Goal: Information Seeking & Learning: Learn about a topic

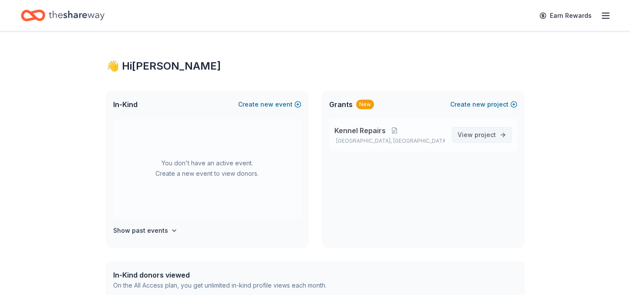
click at [471, 138] on span "View project" at bounding box center [476, 135] width 38 height 10
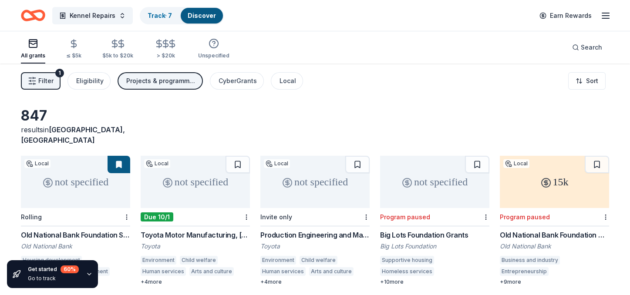
click at [43, 83] on span "Filter" at bounding box center [45, 81] width 15 height 10
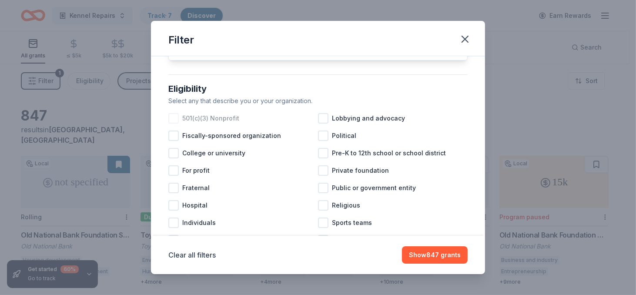
scroll to position [87, 0]
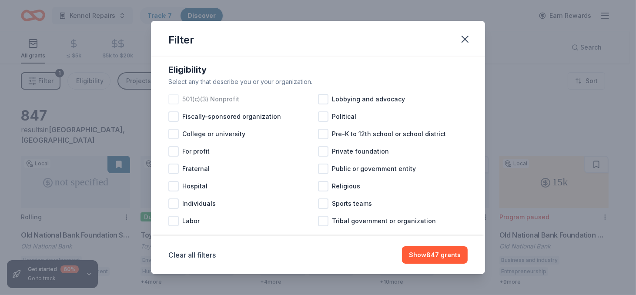
click at [172, 104] on div at bounding box center [173, 99] width 10 height 10
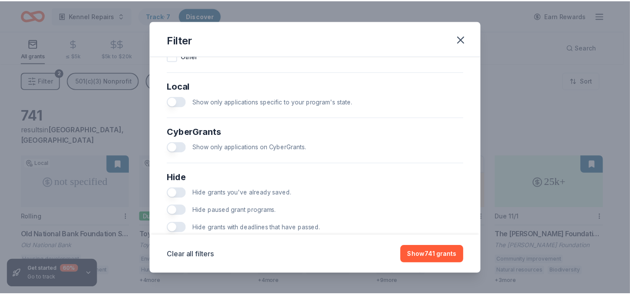
scroll to position [508, 0]
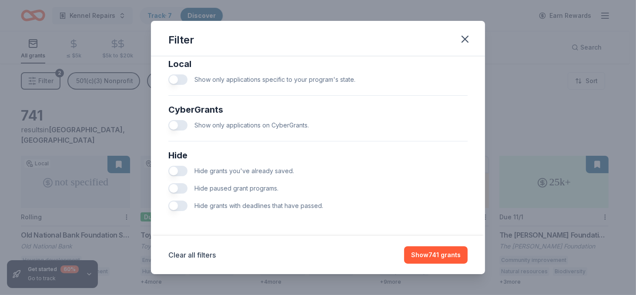
click at [184, 206] on button "button" at bounding box center [177, 206] width 19 height 10
click at [425, 257] on button "Show 398 grants" at bounding box center [435, 254] width 66 height 17
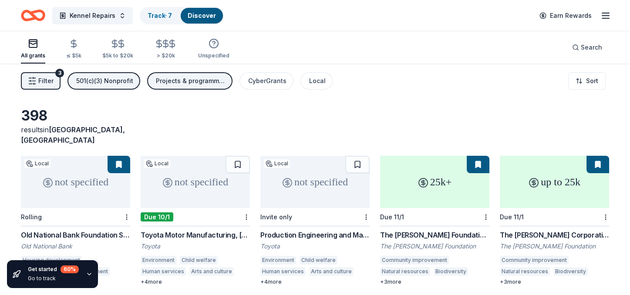
scroll to position [44, 0]
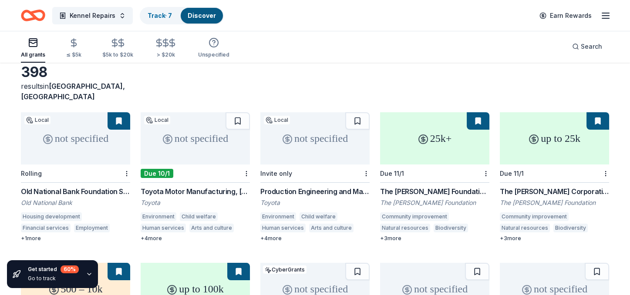
click at [75, 133] on div "not specified" at bounding box center [75, 138] width 109 height 52
click at [121, 112] on button at bounding box center [119, 120] width 23 height 17
click at [118, 112] on button at bounding box center [119, 120] width 23 height 17
click at [157, 235] on div "+ 4 more" at bounding box center [195, 238] width 109 height 7
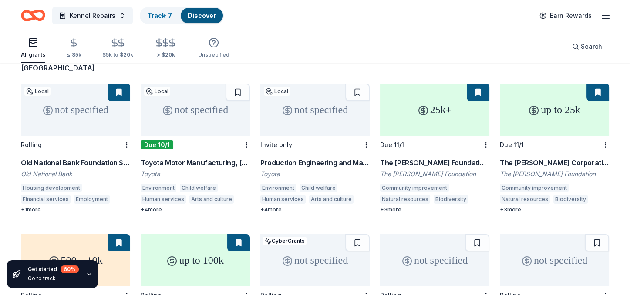
scroll to position [87, 0]
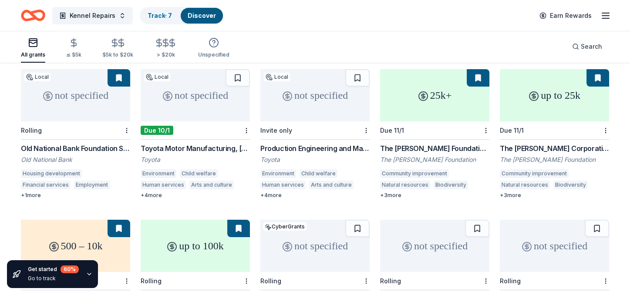
click at [430, 92] on div "25k+" at bounding box center [434, 95] width 109 height 52
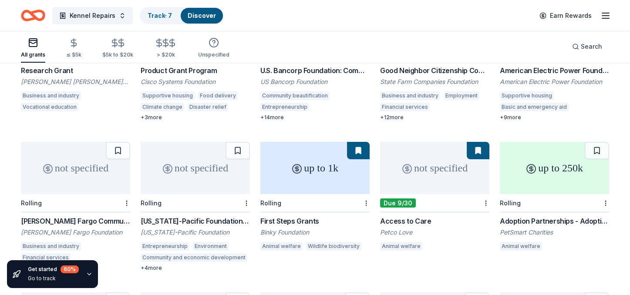
scroll to position [330, 0]
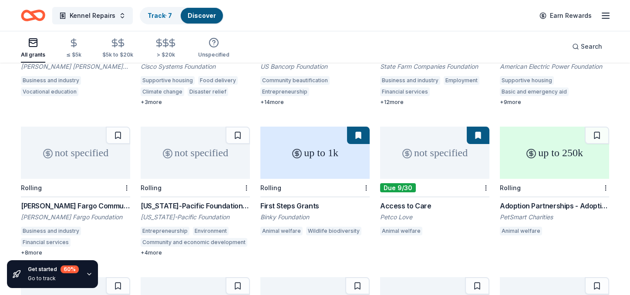
click at [318, 141] on div "up to 1k" at bounding box center [314, 153] width 109 height 52
click at [417, 141] on div "not specified" at bounding box center [434, 153] width 109 height 52
click at [537, 142] on div "up to 250k" at bounding box center [554, 153] width 109 height 52
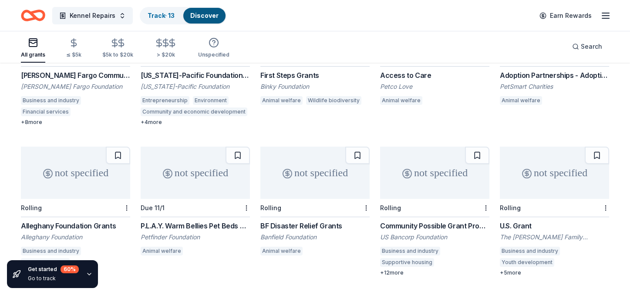
scroll to position [505, 0]
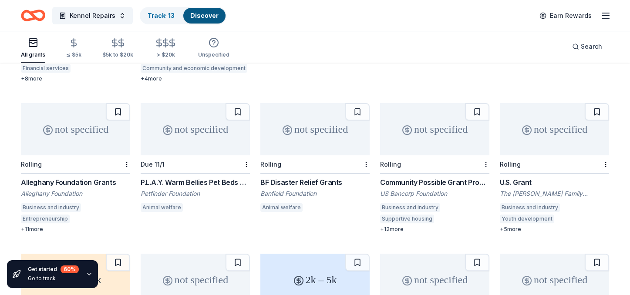
click at [35, 226] on div "+ 11 more" at bounding box center [75, 229] width 109 height 7
click at [180, 126] on div "not specified" at bounding box center [195, 129] width 109 height 52
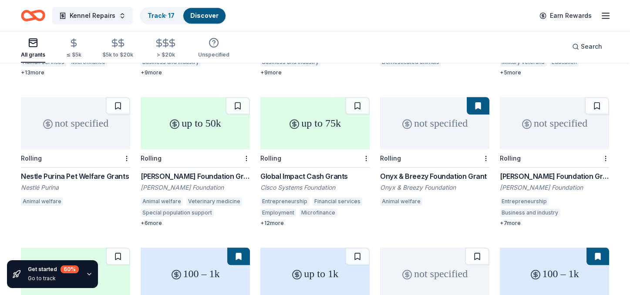
scroll to position [1580, 0]
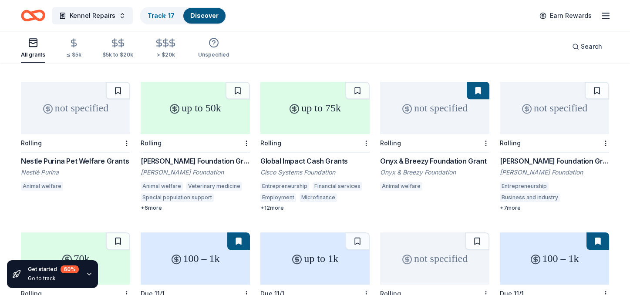
click at [277, 205] on div "+ 12 more" at bounding box center [314, 208] width 109 height 7
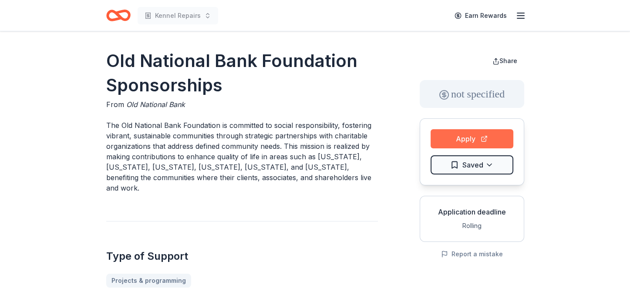
click at [444, 134] on button "Apply" at bounding box center [472, 138] width 83 height 19
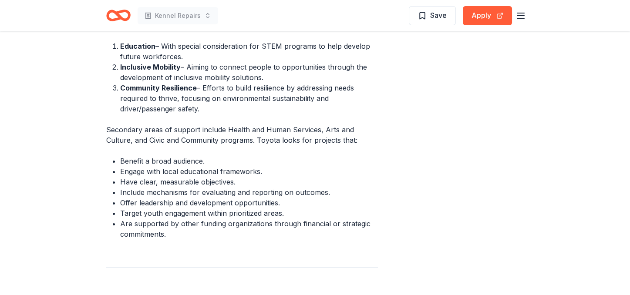
scroll to position [392, 0]
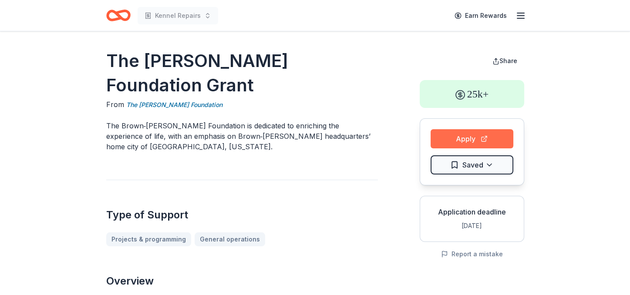
click at [470, 140] on button "Apply" at bounding box center [472, 138] width 83 height 19
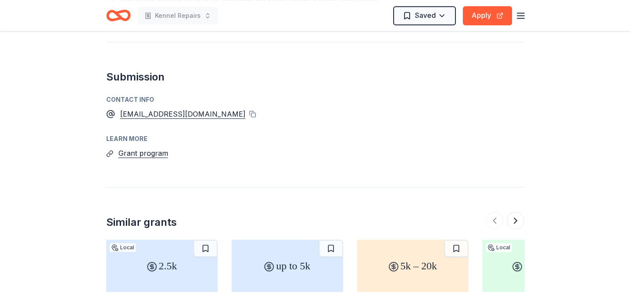
scroll to position [914, 0]
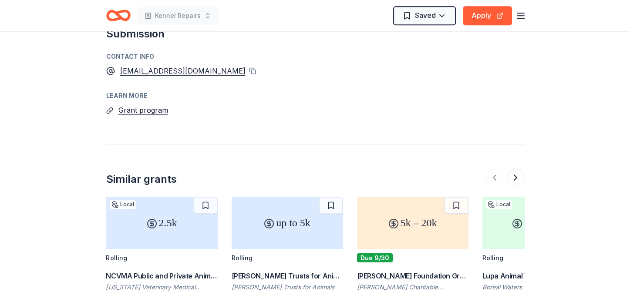
drag, startPoint x: 149, startPoint y: 108, endPoint x: 171, endPoint y: 95, distance: 25.3
click at [171, 95] on div "Learn more" at bounding box center [315, 96] width 418 height 10
click at [157, 114] on button "Grant program" at bounding box center [143, 109] width 50 height 11
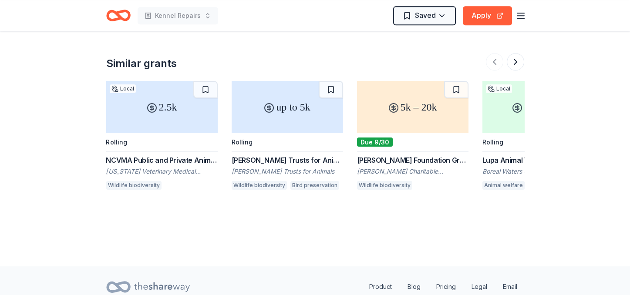
scroll to position [1045, 0]
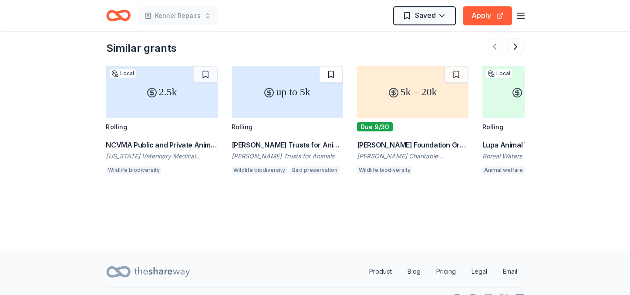
click at [329, 78] on button at bounding box center [331, 74] width 24 height 17
click at [518, 51] on button at bounding box center [515, 46] width 17 height 17
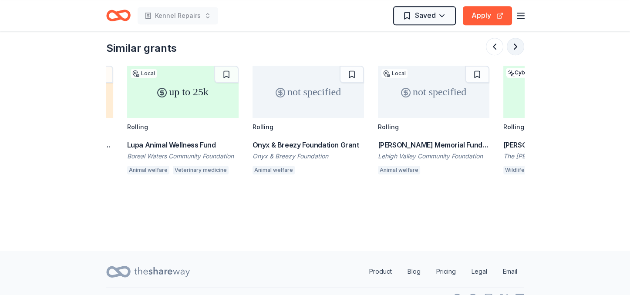
scroll to position [0, 376]
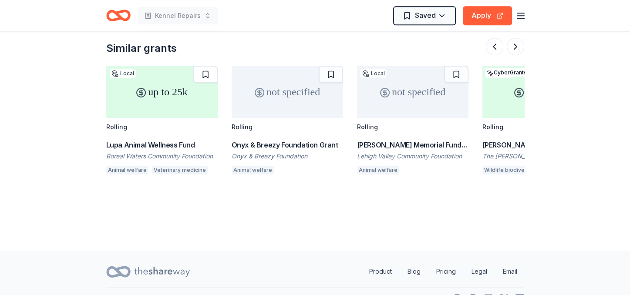
click at [203, 75] on button at bounding box center [205, 74] width 24 height 17
click at [331, 77] on button at bounding box center [331, 74] width 24 height 17
click at [455, 72] on button at bounding box center [456, 74] width 24 height 17
click at [515, 45] on button at bounding box center [515, 46] width 17 height 17
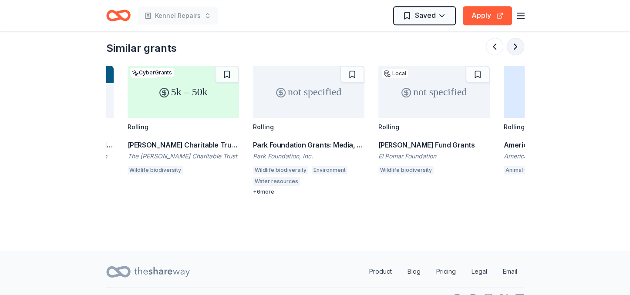
scroll to position [0, 752]
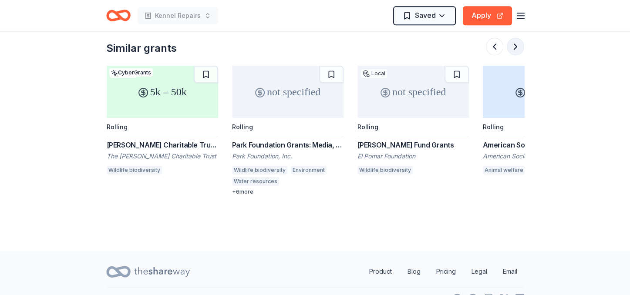
click at [515, 45] on button at bounding box center [515, 46] width 17 height 17
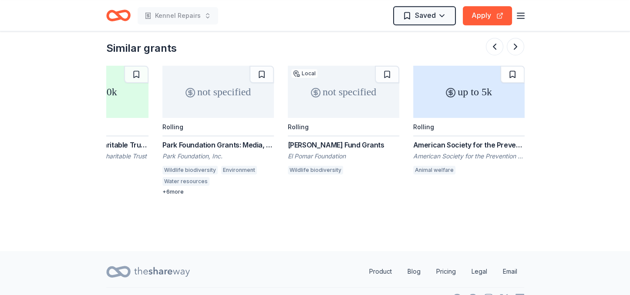
click at [511, 77] on button at bounding box center [512, 74] width 24 height 17
click at [513, 46] on button at bounding box center [515, 46] width 17 height 17
click at [513, 44] on button at bounding box center [515, 46] width 17 height 17
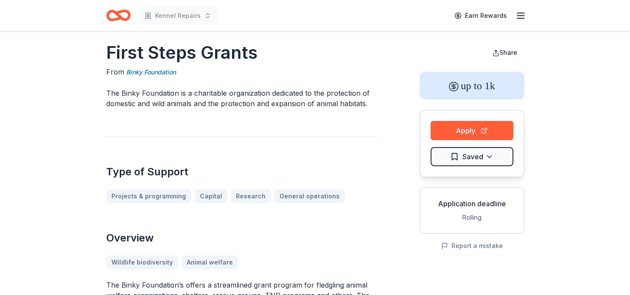
scroll to position [0, 0]
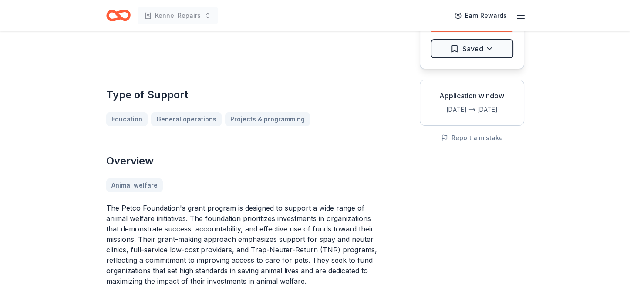
scroll to position [44, 0]
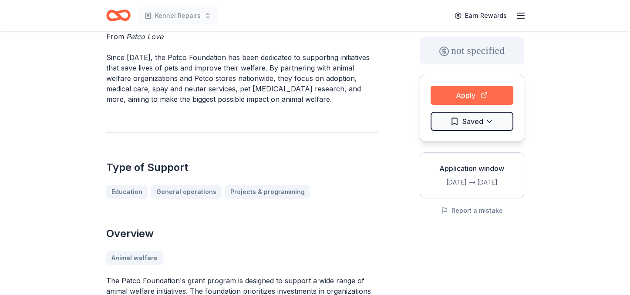
click at [449, 93] on button "Apply" at bounding box center [472, 95] width 83 height 19
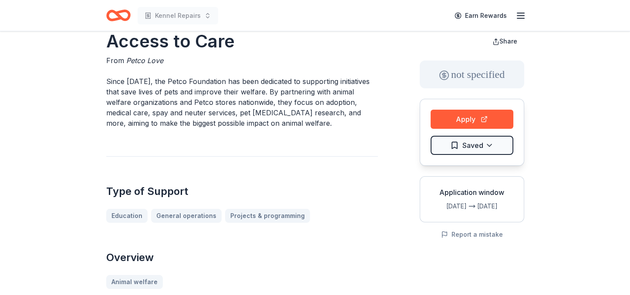
scroll to position [0, 0]
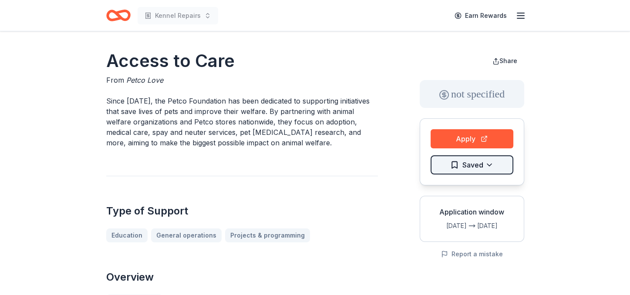
click at [484, 162] on html "Kennel Repairs Earn Rewards Access to Care From Petco Love Since [DATE], the Pe…" at bounding box center [315, 147] width 630 height 295
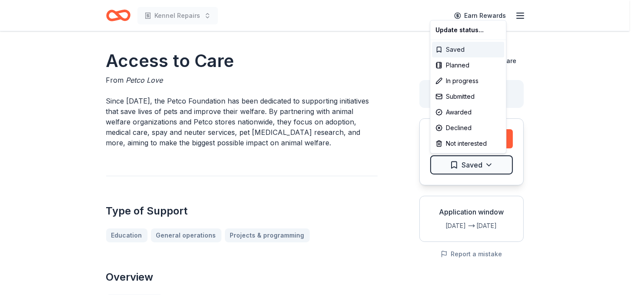
click at [461, 48] on div "Saved" at bounding box center [468, 50] width 72 height 16
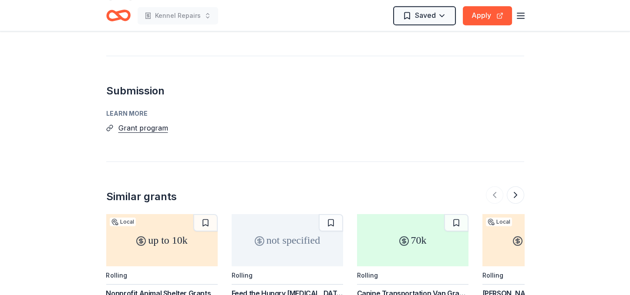
scroll to position [740, 0]
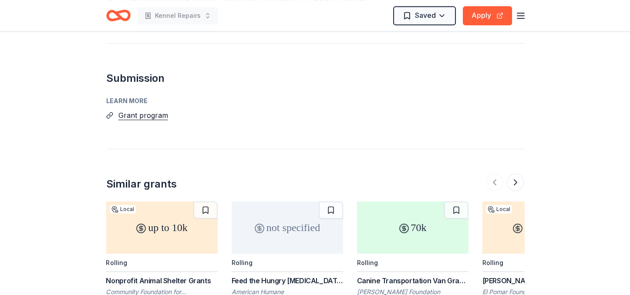
drag, startPoint x: 151, startPoint y: 117, endPoint x: 173, endPoint y: 101, distance: 27.1
click at [182, 96] on div "Learn more" at bounding box center [315, 101] width 418 height 10
click at [156, 116] on button "Grant program" at bounding box center [143, 115] width 50 height 11
click at [147, 115] on button "Grant program" at bounding box center [143, 115] width 50 height 11
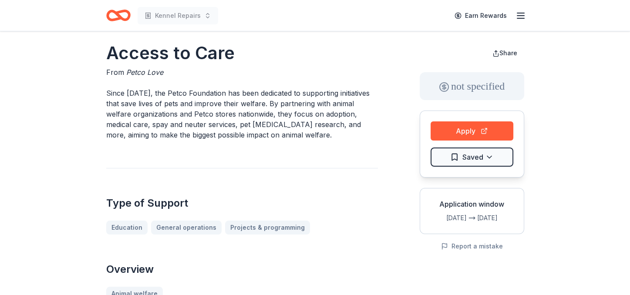
scroll to position [0, 0]
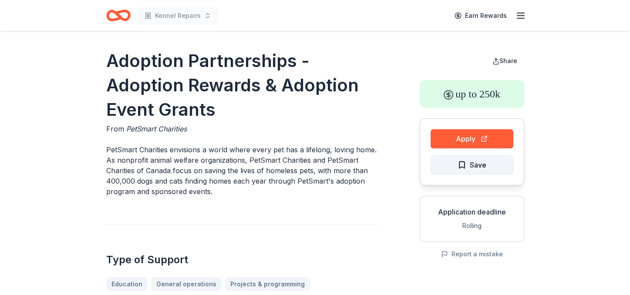
click at [473, 165] on span "Save" at bounding box center [478, 164] width 17 height 11
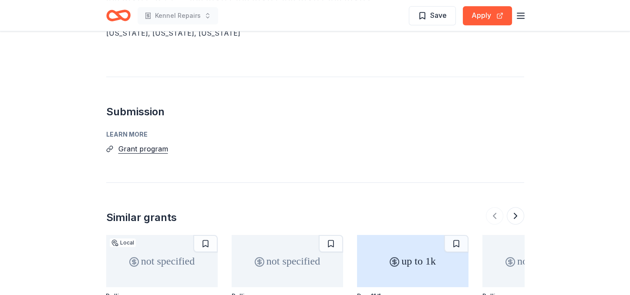
scroll to position [783, 0]
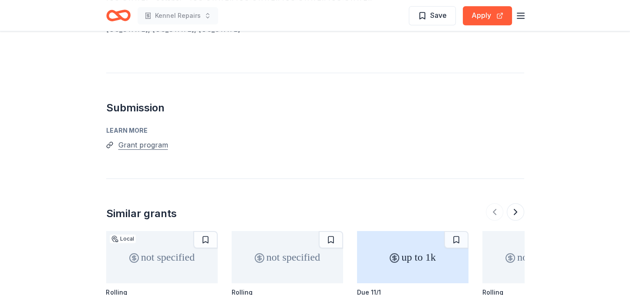
click at [145, 139] on button "Grant program" at bounding box center [143, 144] width 50 height 11
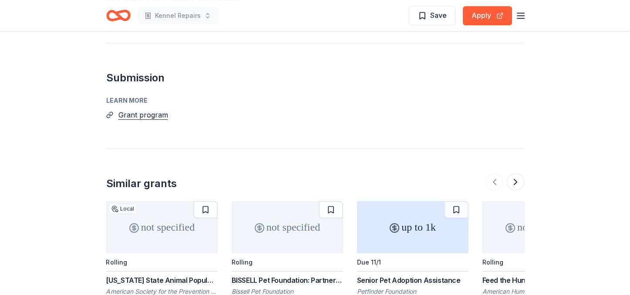
scroll to position [827, 0]
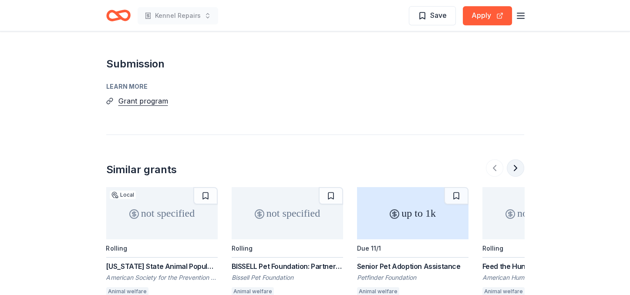
click at [516, 159] on button at bounding box center [515, 167] width 17 height 17
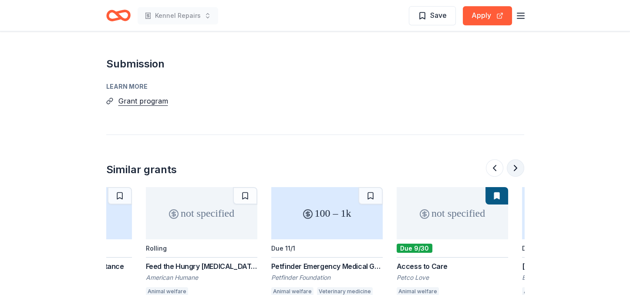
scroll to position [0, 376]
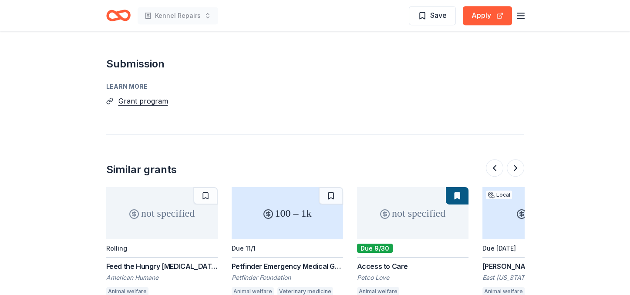
click at [520, 212] on icon at bounding box center [521, 213] width 3 height 3
click at [516, 159] on button at bounding box center [515, 167] width 17 height 17
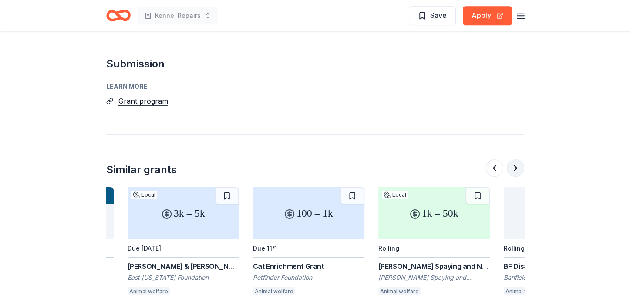
scroll to position [0, 752]
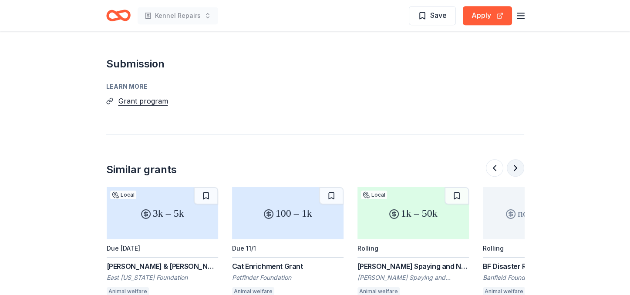
click at [515, 159] on button at bounding box center [515, 167] width 17 height 17
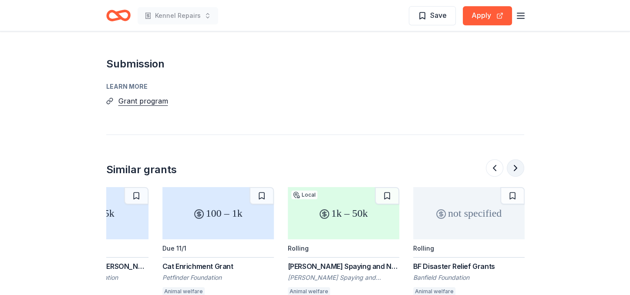
click at [515, 159] on button at bounding box center [515, 167] width 17 height 17
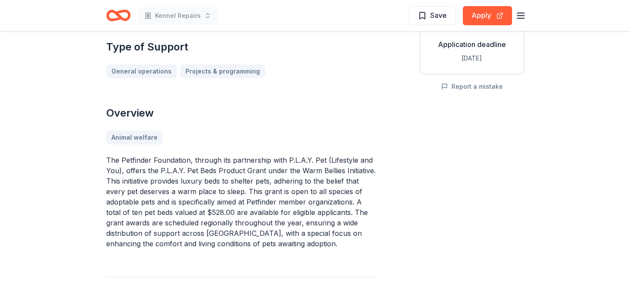
scroll to position [0, 0]
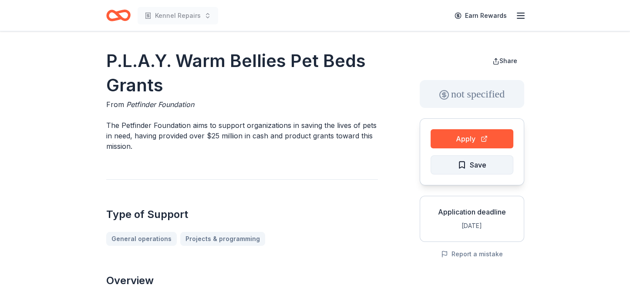
click at [460, 164] on span "Save" at bounding box center [471, 164] width 29 height 11
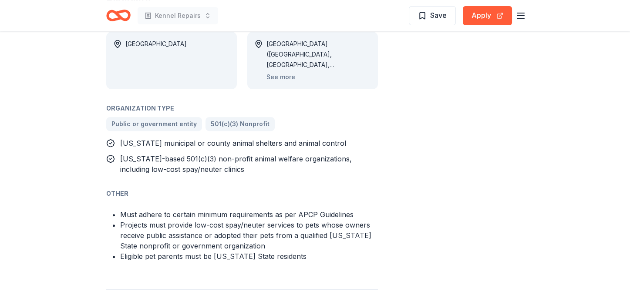
scroll to position [609, 0]
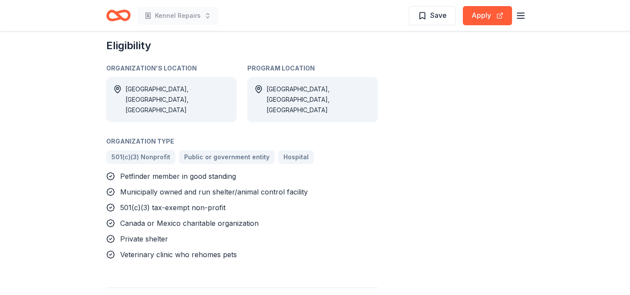
scroll to position [435, 0]
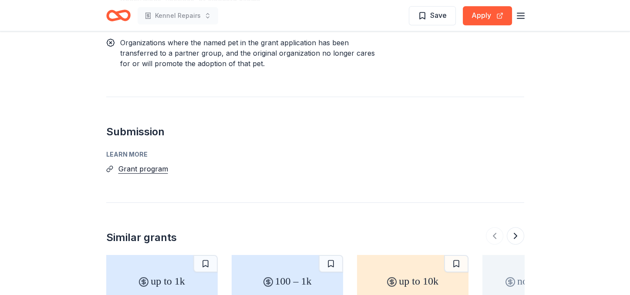
scroll to position [740, 0]
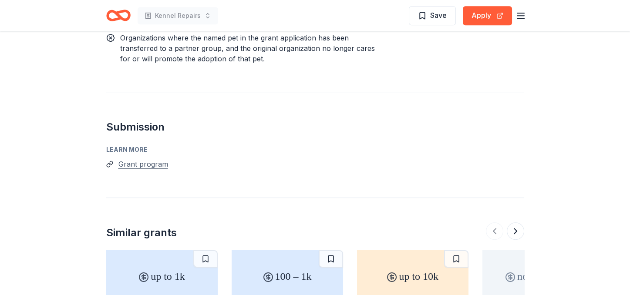
click at [132, 158] on button "Grant program" at bounding box center [143, 163] width 50 height 11
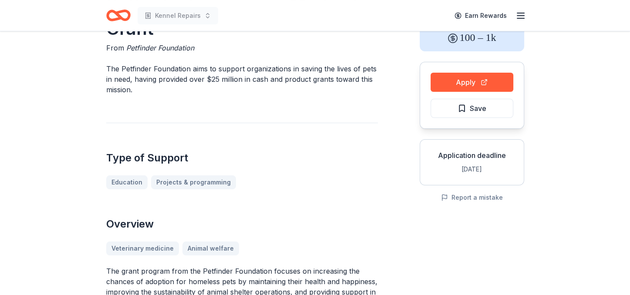
scroll to position [0, 0]
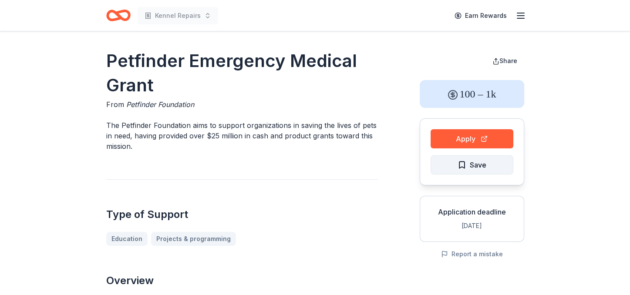
click at [470, 166] on span "Save" at bounding box center [478, 164] width 17 height 11
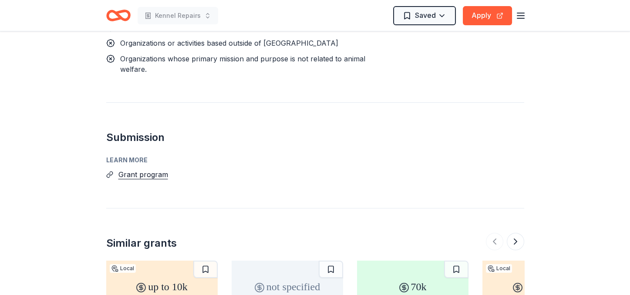
scroll to position [696, 0]
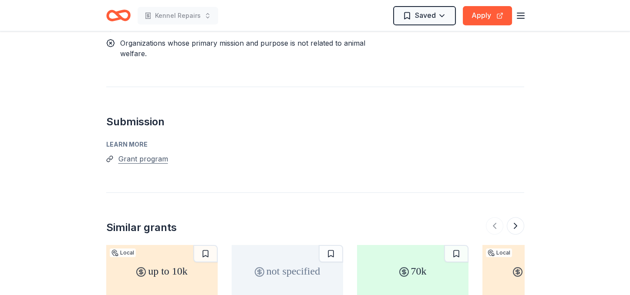
click at [151, 158] on button "Grant program" at bounding box center [143, 158] width 50 height 11
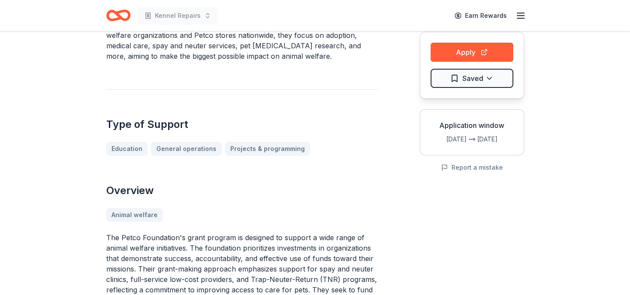
scroll to position [0, 0]
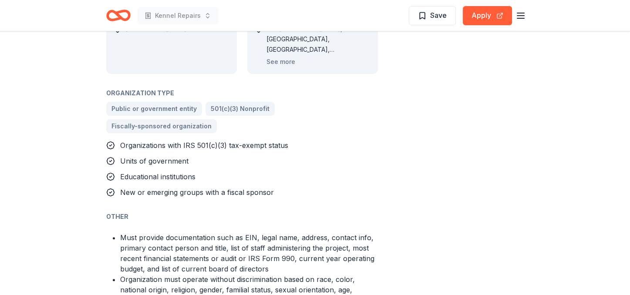
scroll to position [388, 0]
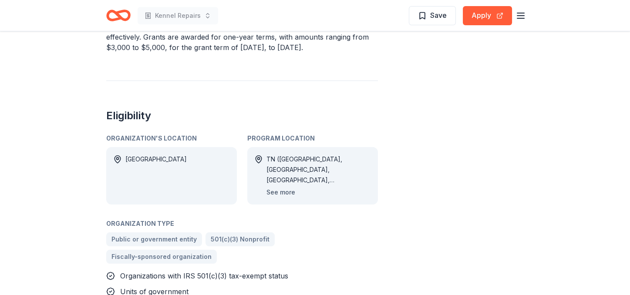
click at [276, 187] on button "See more" at bounding box center [280, 192] width 29 height 10
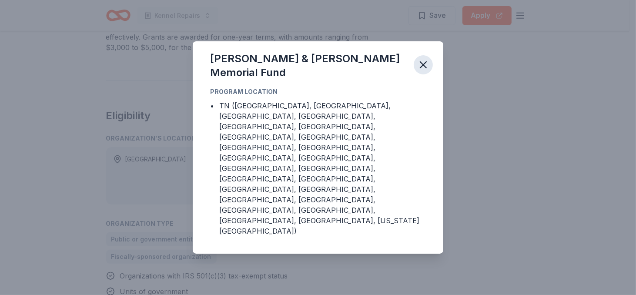
click at [419, 71] on icon "button" at bounding box center [423, 65] width 12 height 12
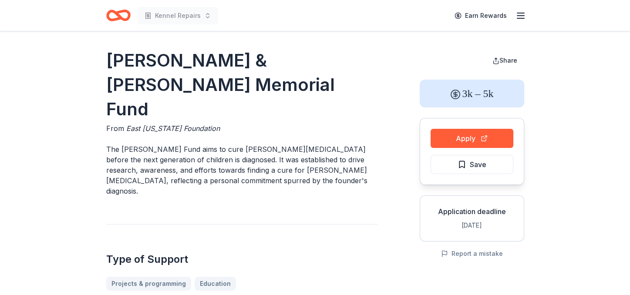
scroll to position [0, 0]
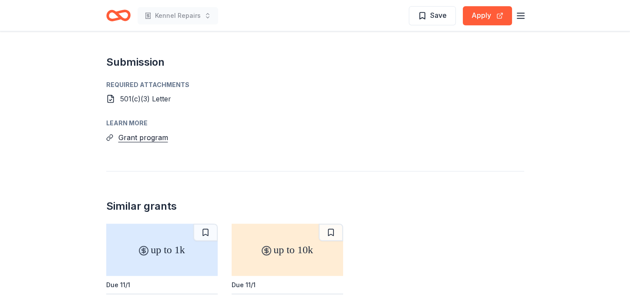
scroll to position [871, 0]
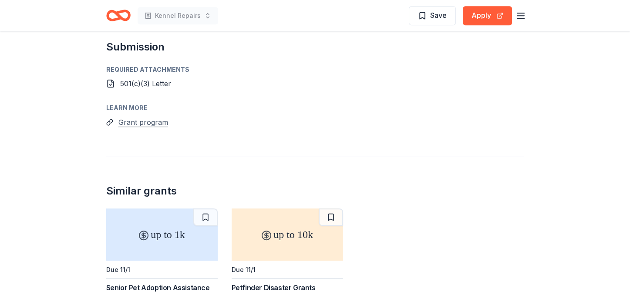
click at [144, 117] on button "Grant program" at bounding box center [143, 122] width 50 height 11
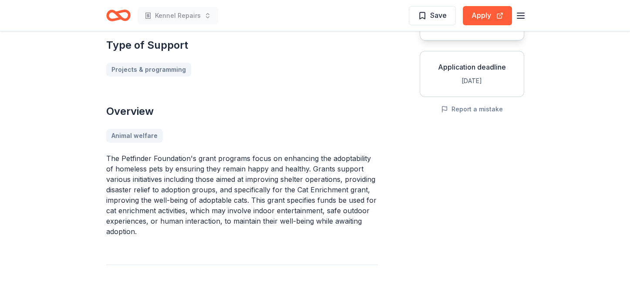
scroll to position [131, 0]
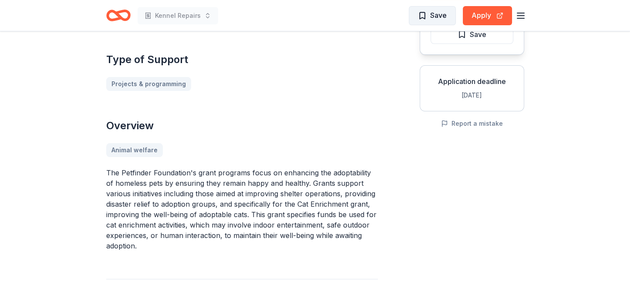
click at [433, 16] on span "Save" at bounding box center [438, 15] width 17 height 11
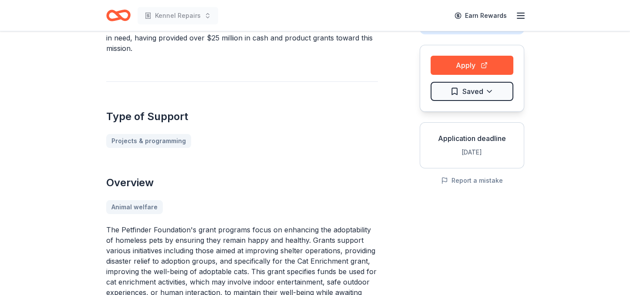
scroll to position [0, 0]
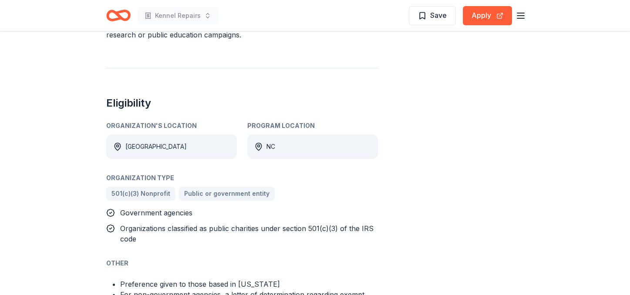
scroll to position [281, 0]
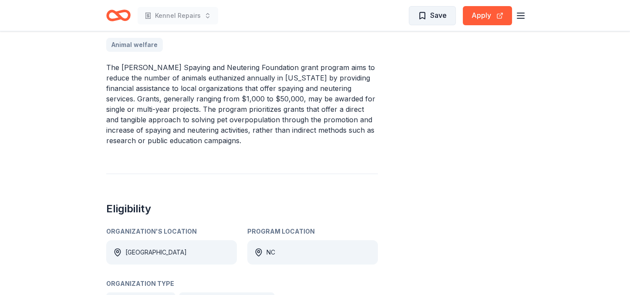
click at [430, 18] on span "Save" at bounding box center [432, 15] width 29 height 11
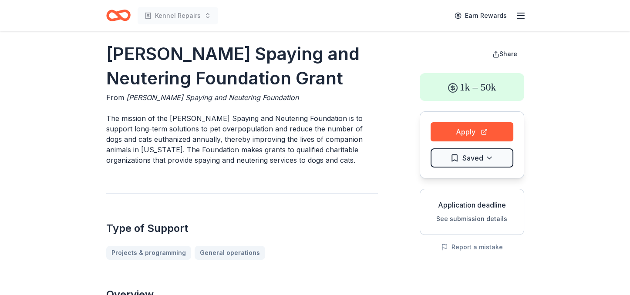
scroll to position [0, 0]
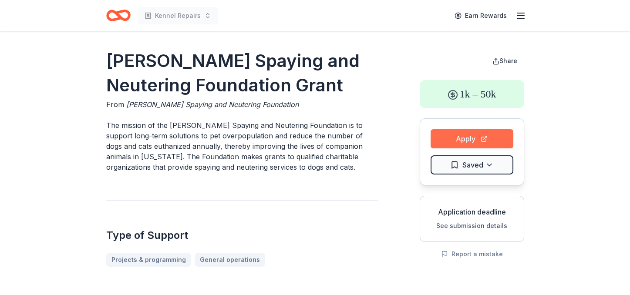
click at [457, 137] on button "Apply" at bounding box center [472, 138] width 83 height 19
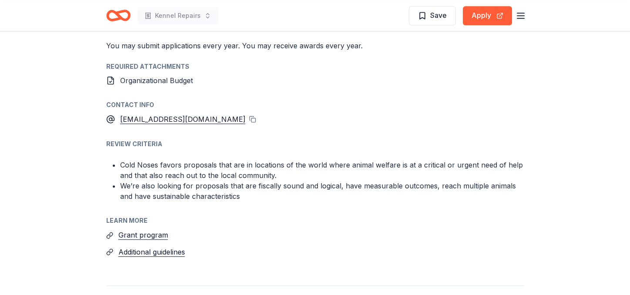
scroll to position [1045, 0]
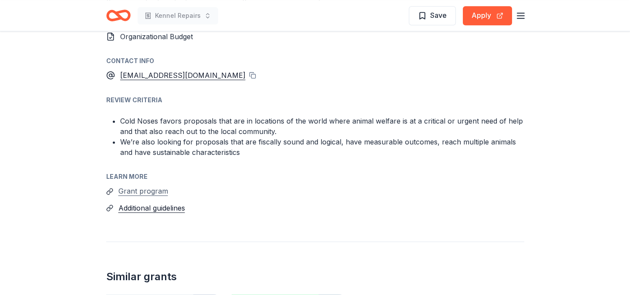
click at [155, 185] on button "Grant program" at bounding box center [143, 190] width 50 height 11
click at [443, 16] on span "Save" at bounding box center [438, 15] width 17 height 11
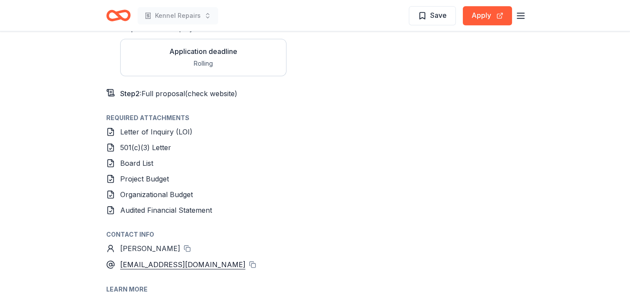
scroll to position [827, 0]
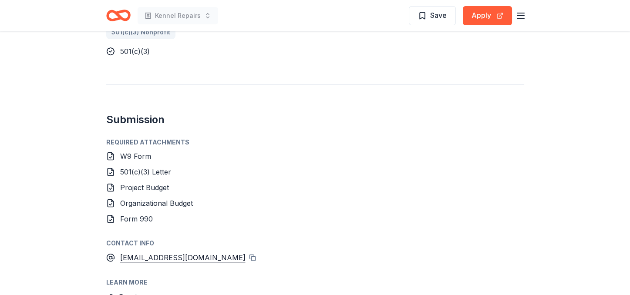
scroll to position [653, 0]
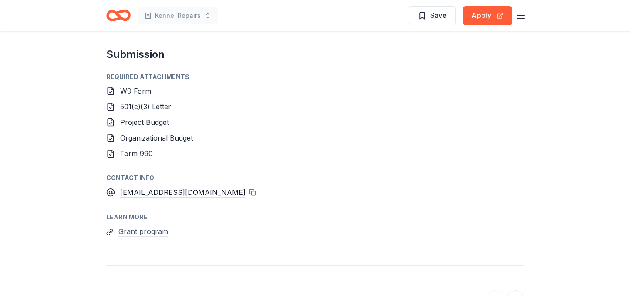
click at [158, 226] on button "Grant program" at bounding box center [143, 231] width 50 height 11
click at [427, 15] on span "Save" at bounding box center [432, 15] width 29 height 11
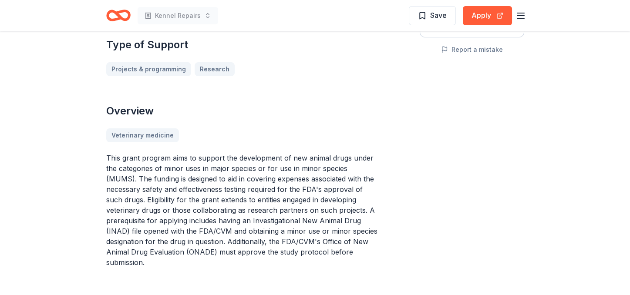
scroll to position [261, 0]
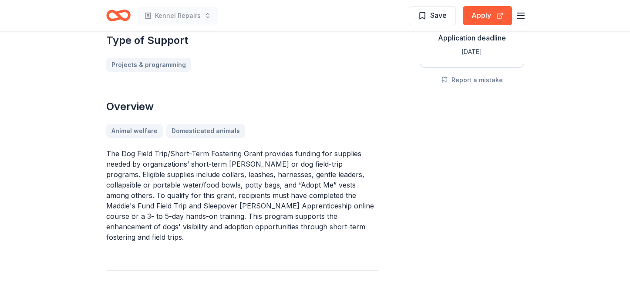
scroll to position [131, 0]
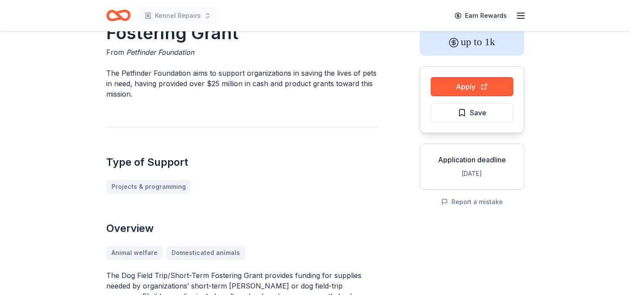
scroll to position [0, 0]
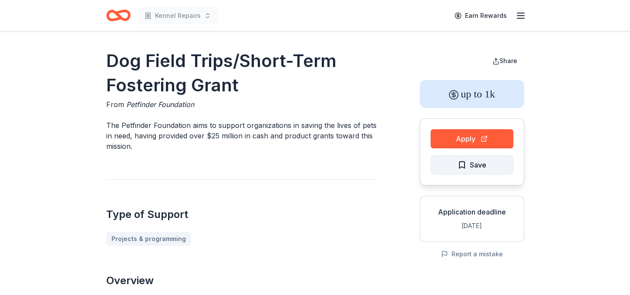
click at [461, 167] on span "Save" at bounding box center [471, 164] width 29 height 11
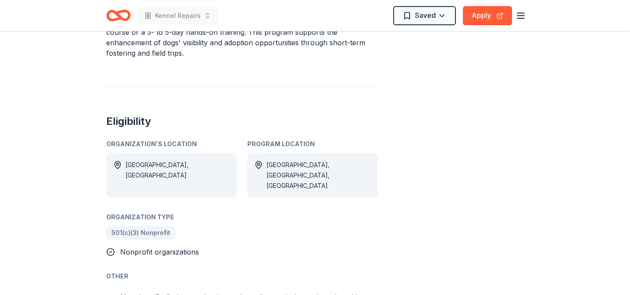
scroll to position [348, 0]
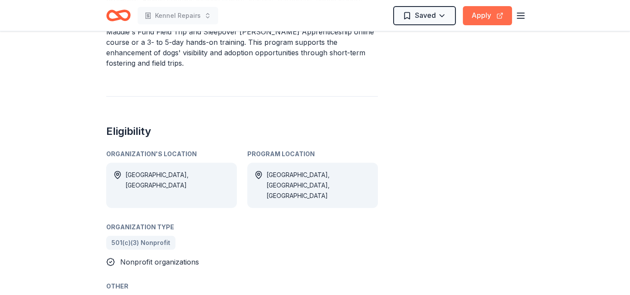
click at [480, 20] on button "Apply" at bounding box center [487, 15] width 49 height 19
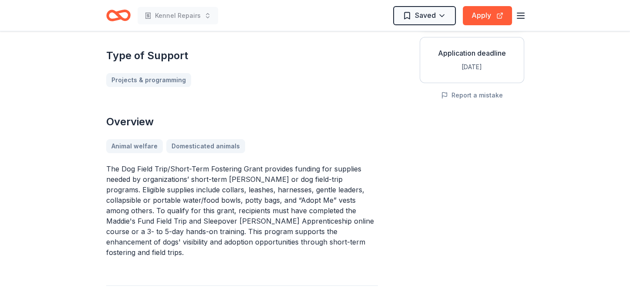
scroll to position [174, 0]
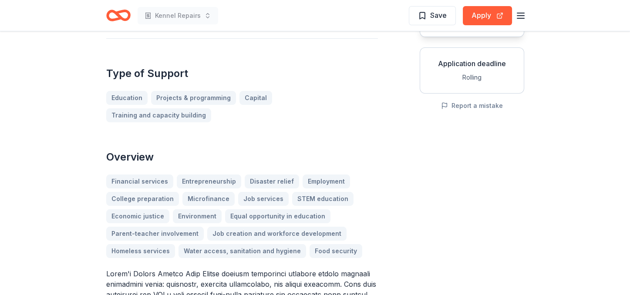
scroll to position [174, 0]
